Goal: Download file/media

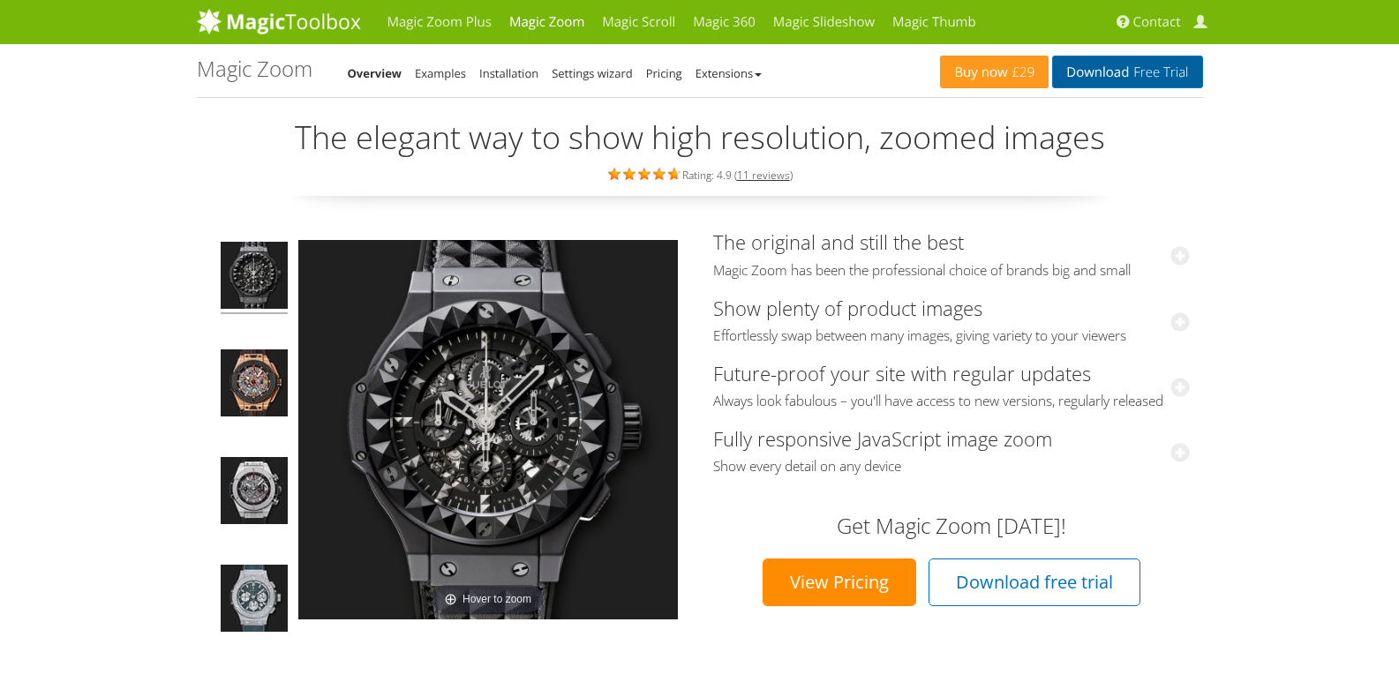
click at [1118, 78] on link "Download Free Trial" at bounding box center [1127, 72] width 150 height 33
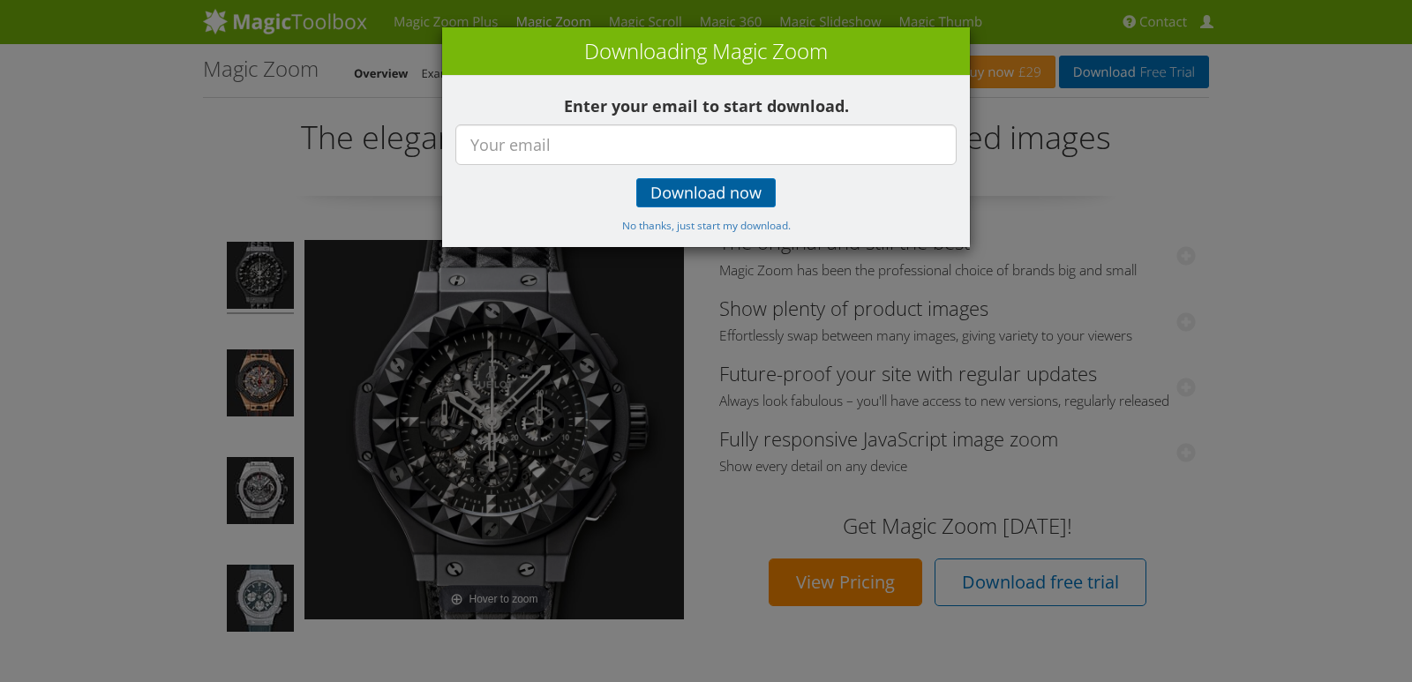
click at [688, 192] on span "Download now" at bounding box center [706, 193] width 111 height 14
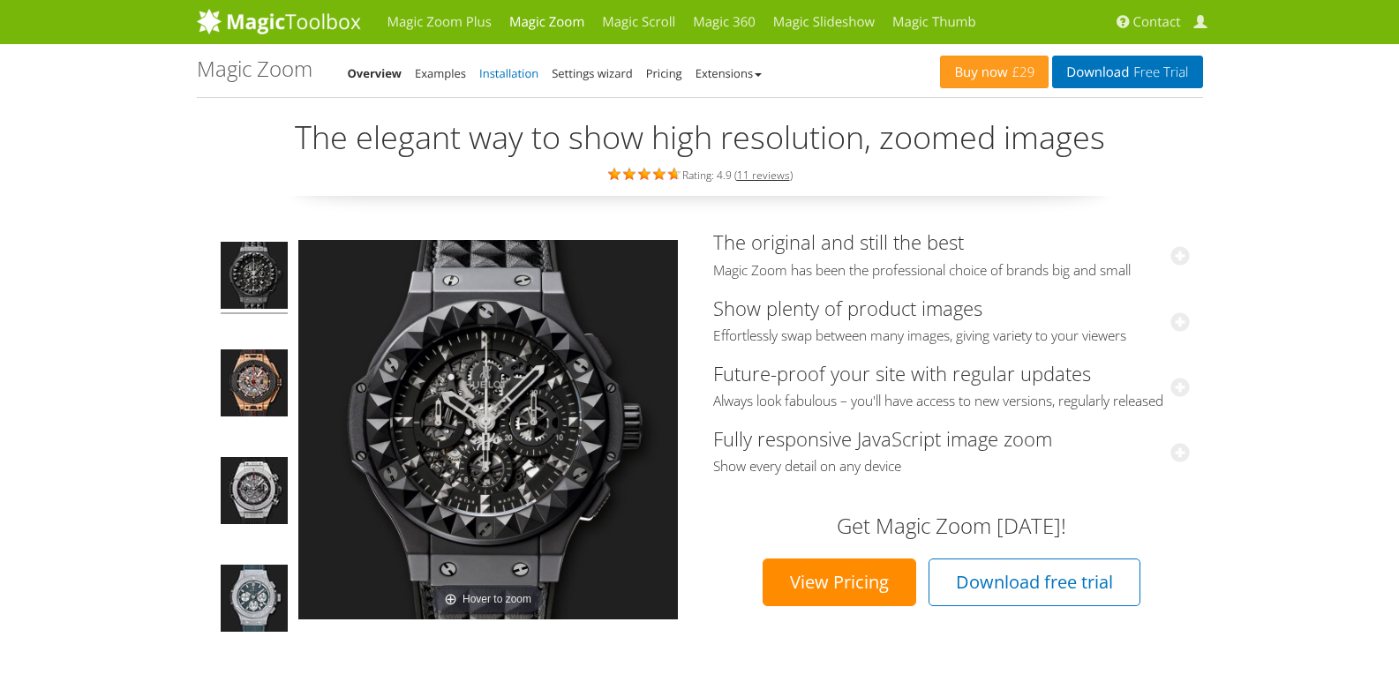
click at [512, 72] on link "Installation" at bounding box center [508, 73] width 59 height 16
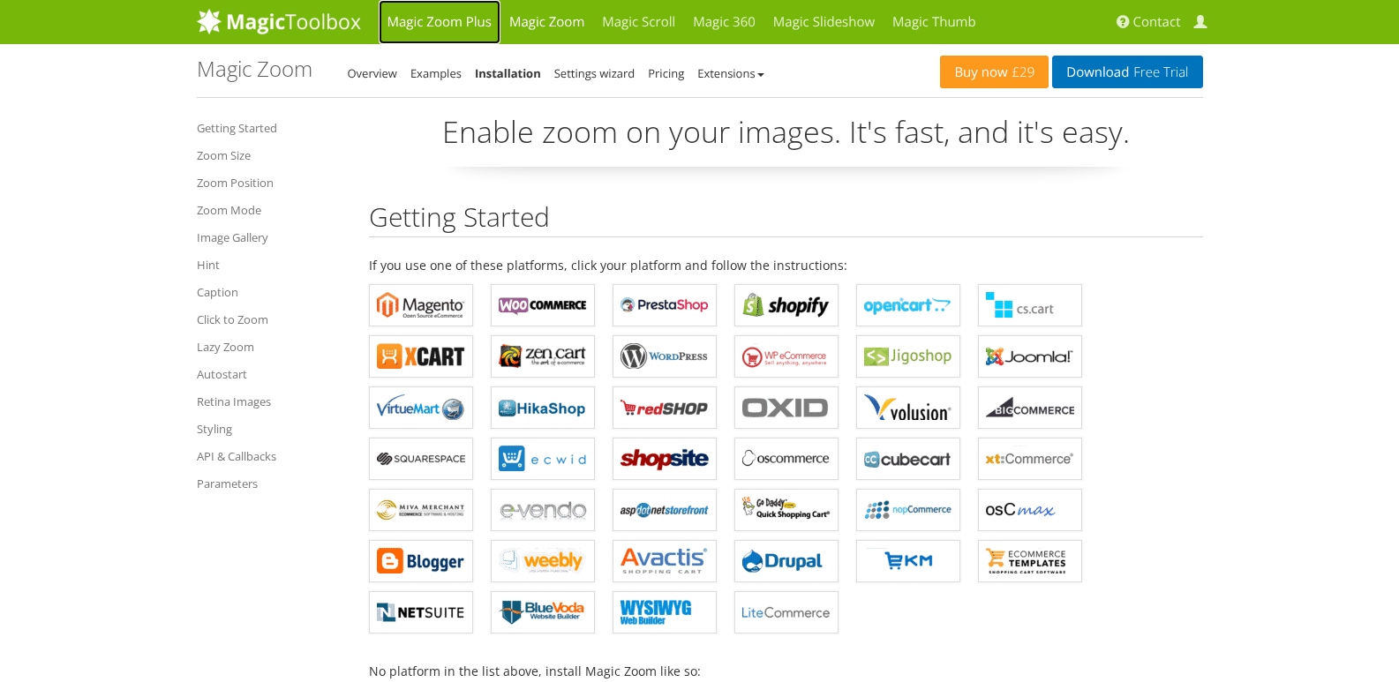
click at [397, 21] on link "Magic Zoom Plus" at bounding box center [440, 22] width 122 height 44
